Goal: Register for event/course

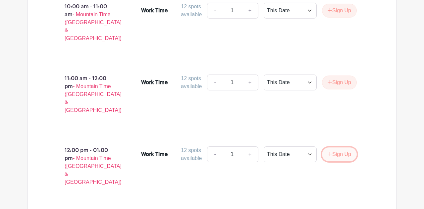
click at [339, 147] on button "Sign Up" at bounding box center [339, 154] width 35 height 14
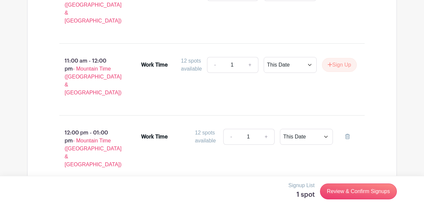
scroll to position [743, 0]
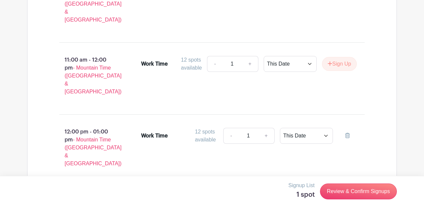
click at [341, 201] on button "Sign Up" at bounding box center [339, 208] width 35 height 14
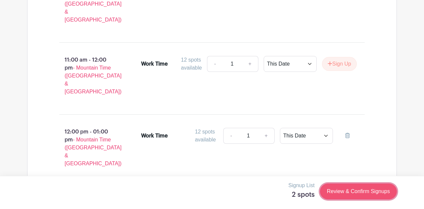
click at [335, 195] on link "Review & Confirm Signups" at bounding box center [358, 192] width 77 height 16
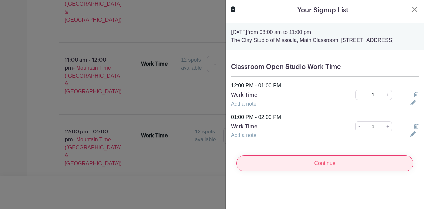
click at [324, 171] on input "Continue" at bounding box center [324, 163] width 177 height 16
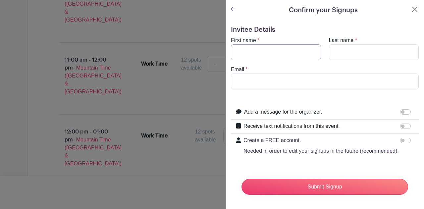
click at [261, 50] on input "First name" at bounding box center [276, 52] width 90 height 16
type input "[PERSON_NAME]"
type input "Storey"
type input "[EMAIL_ADDRESS][DOMAIN_NAME]"
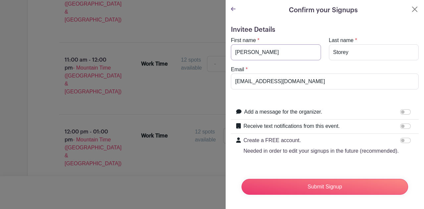
scroll to position [1, 0]
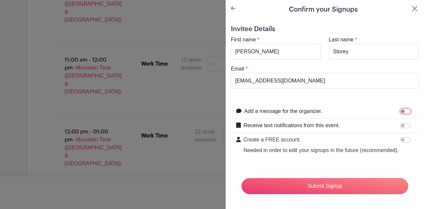
click at [407, 111] on input "Add a message for the organizer." at bounding box center [405, 111] width 11 height 5
checkbox input "true"
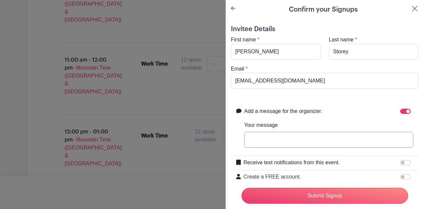
click at [314, 141] on input "Your message" at bounding box center [328, 140] width 169 height 16
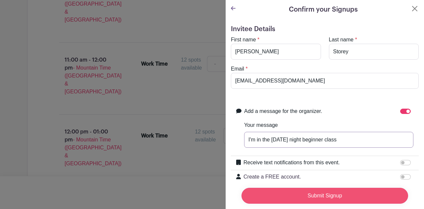
type input "I'm in the [DATE] night beginner class"
click at [323, 198] on input "Submit Signup" at bounding box center [325, 196] width 167 height 16
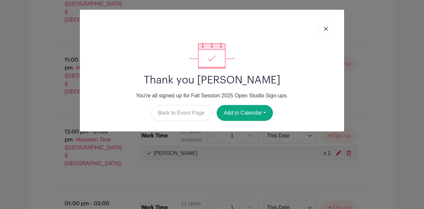
click at [328, 28] on img at bounding box center [326, 29] width 4 height 4
